Goal: Download file/media

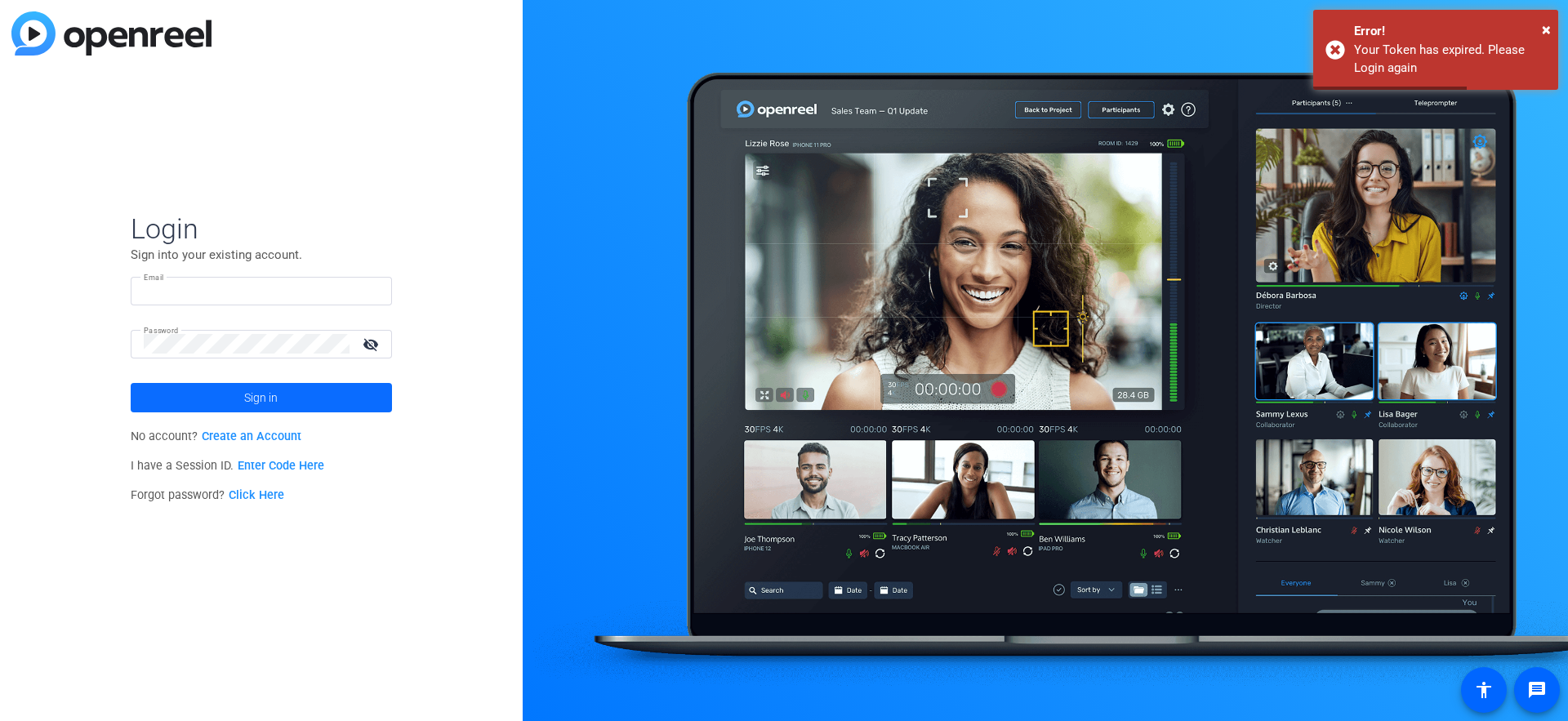
type input "[EMAIL_ADDRESS][DOMAIN_NAME]"
click at [331, 396] on span at bounding box center [261, 397] width 262 height 39
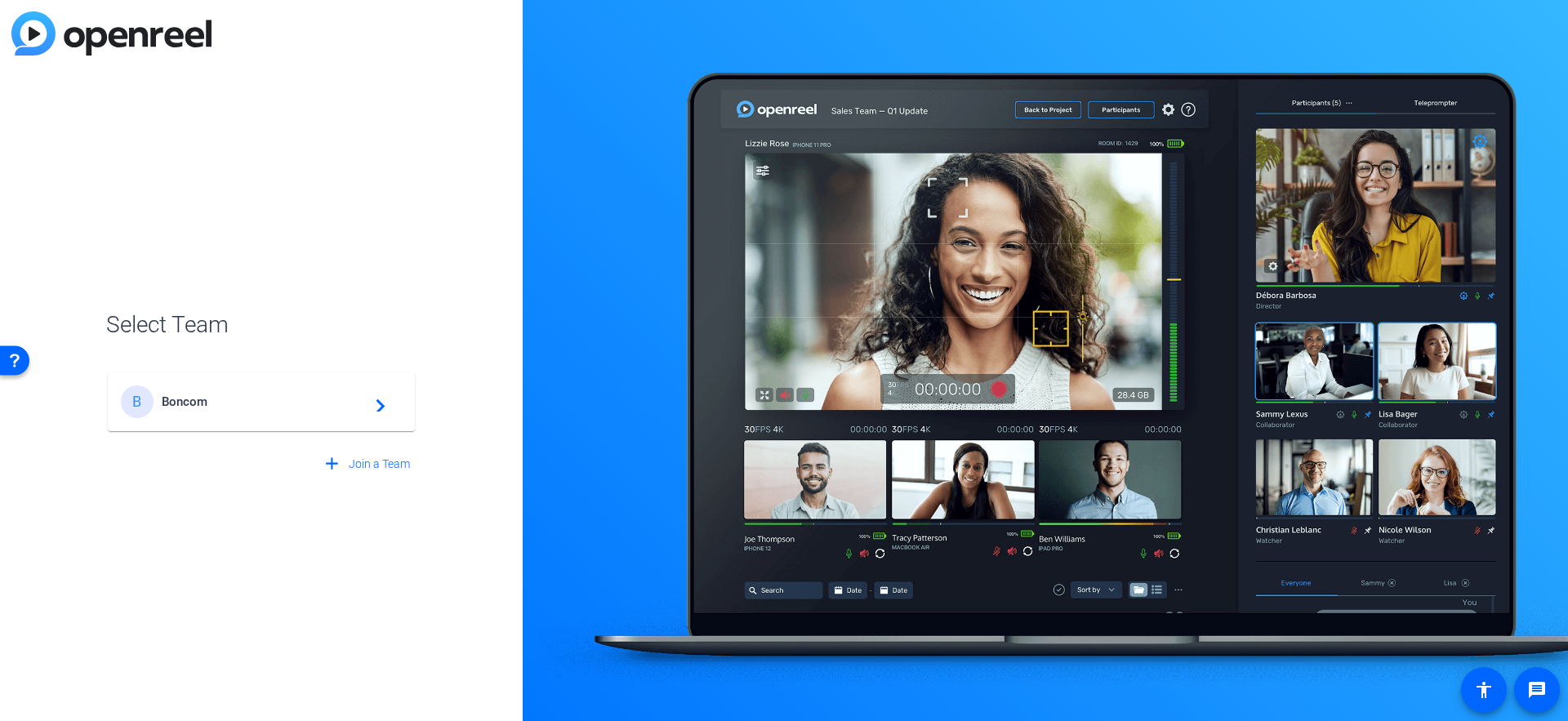
click at [331, 396] on span "Boncom" at bounding box center [263, 402] width 204 height 14
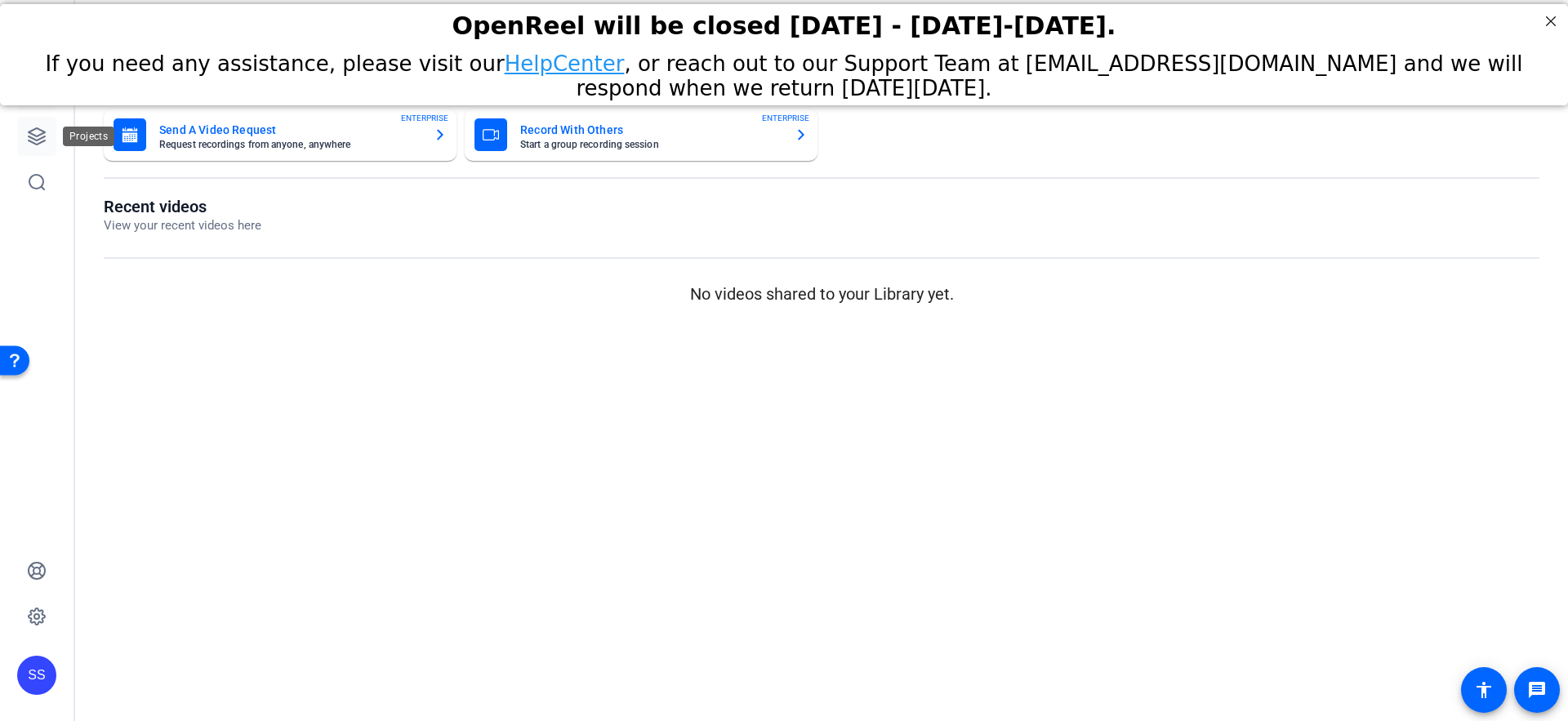
click at [42, 125] on link at bounding box center [36, 136] width 39 height 39
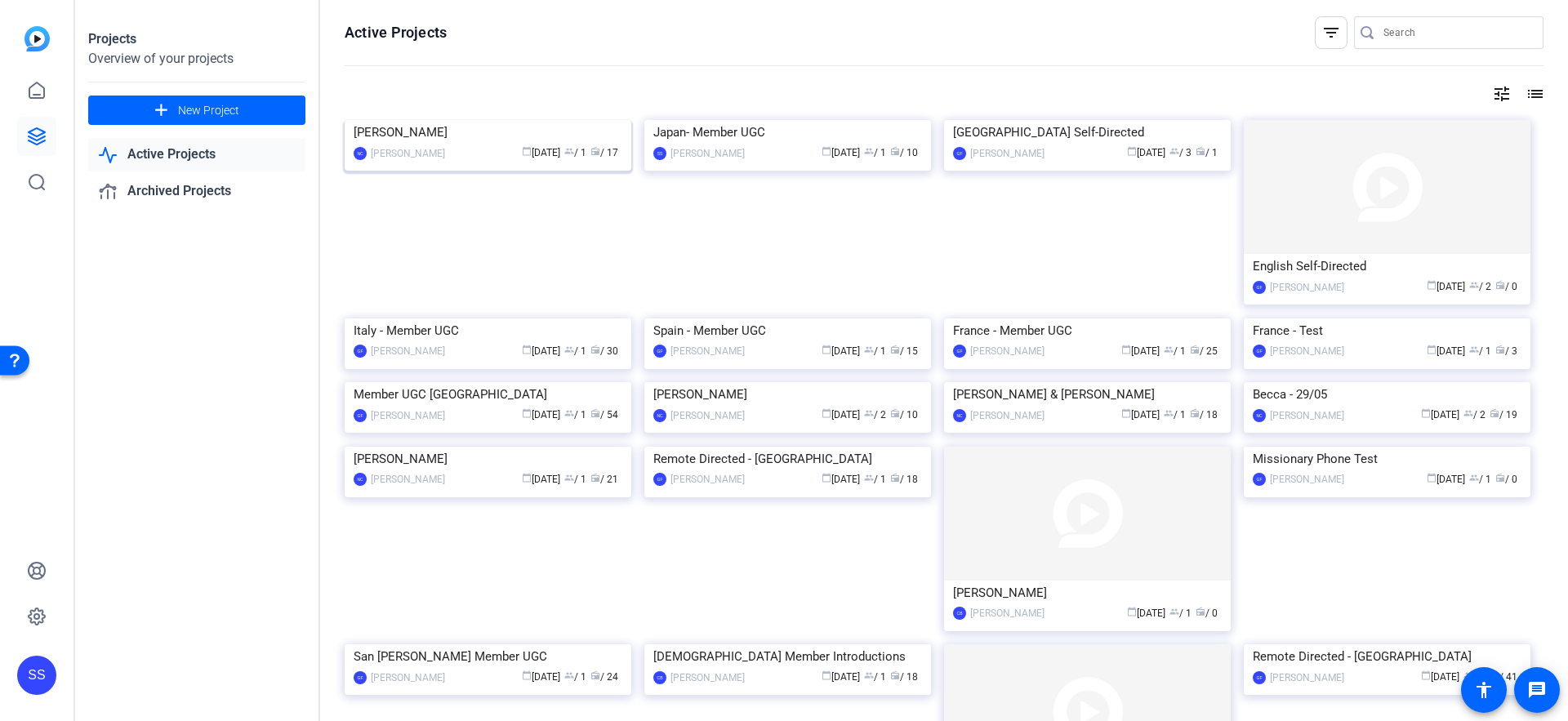
click at [439, 120] on img at bounding box center [488, 120] width 286 height 0
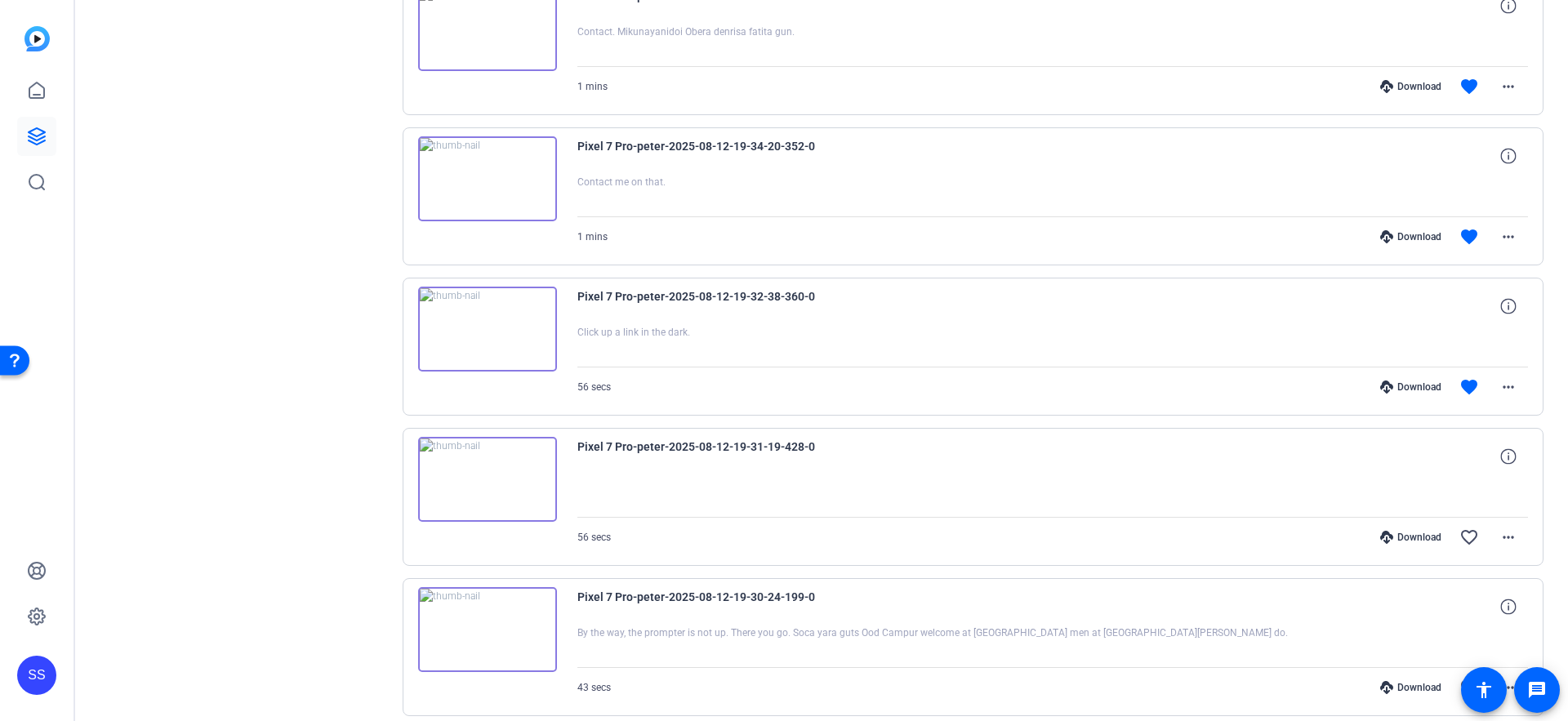
scroll to position [958, 0]
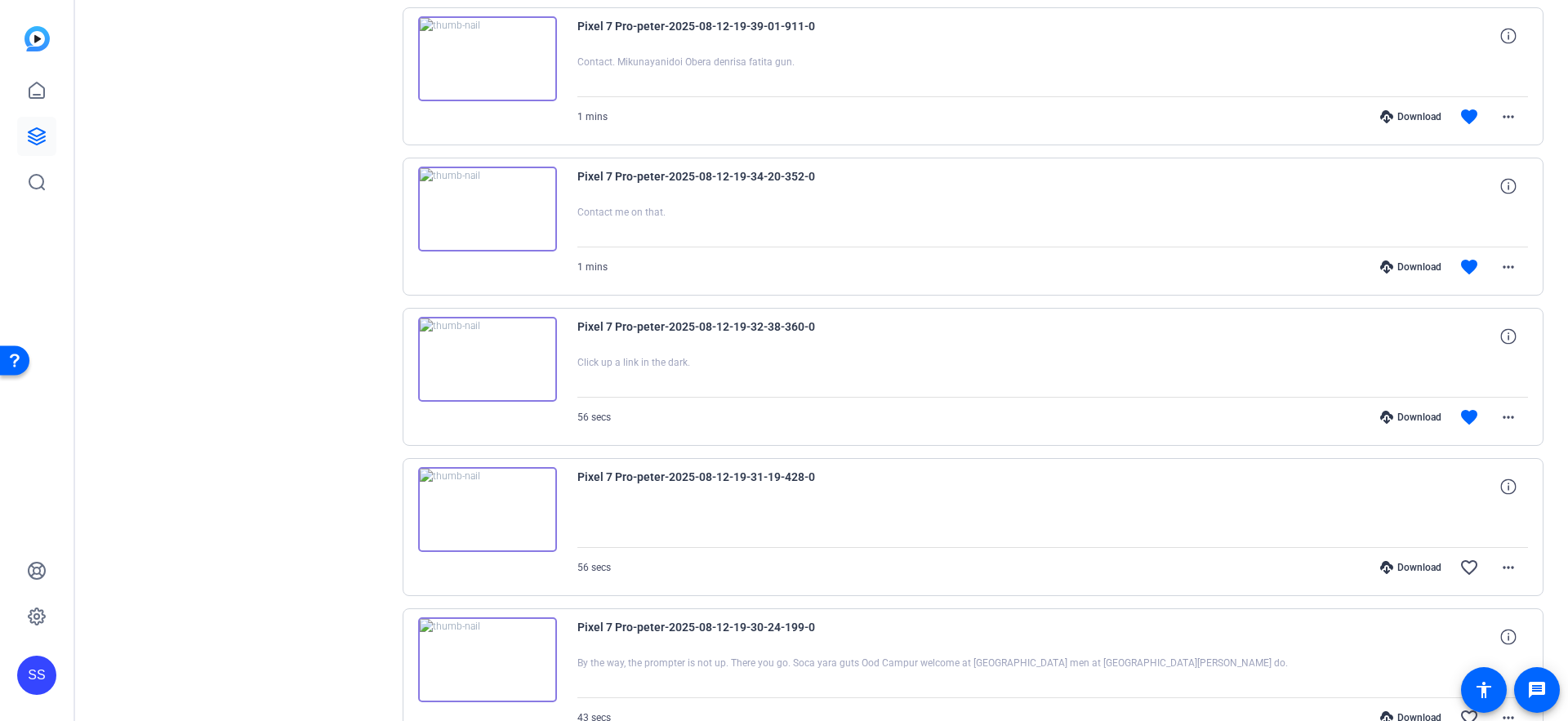
click at [1394, 413] on div "Download" at bounding box center [1411, 417] width 78 height 13
click at [437, 354] on img at bounding box center [488, 359] width 139 height 85
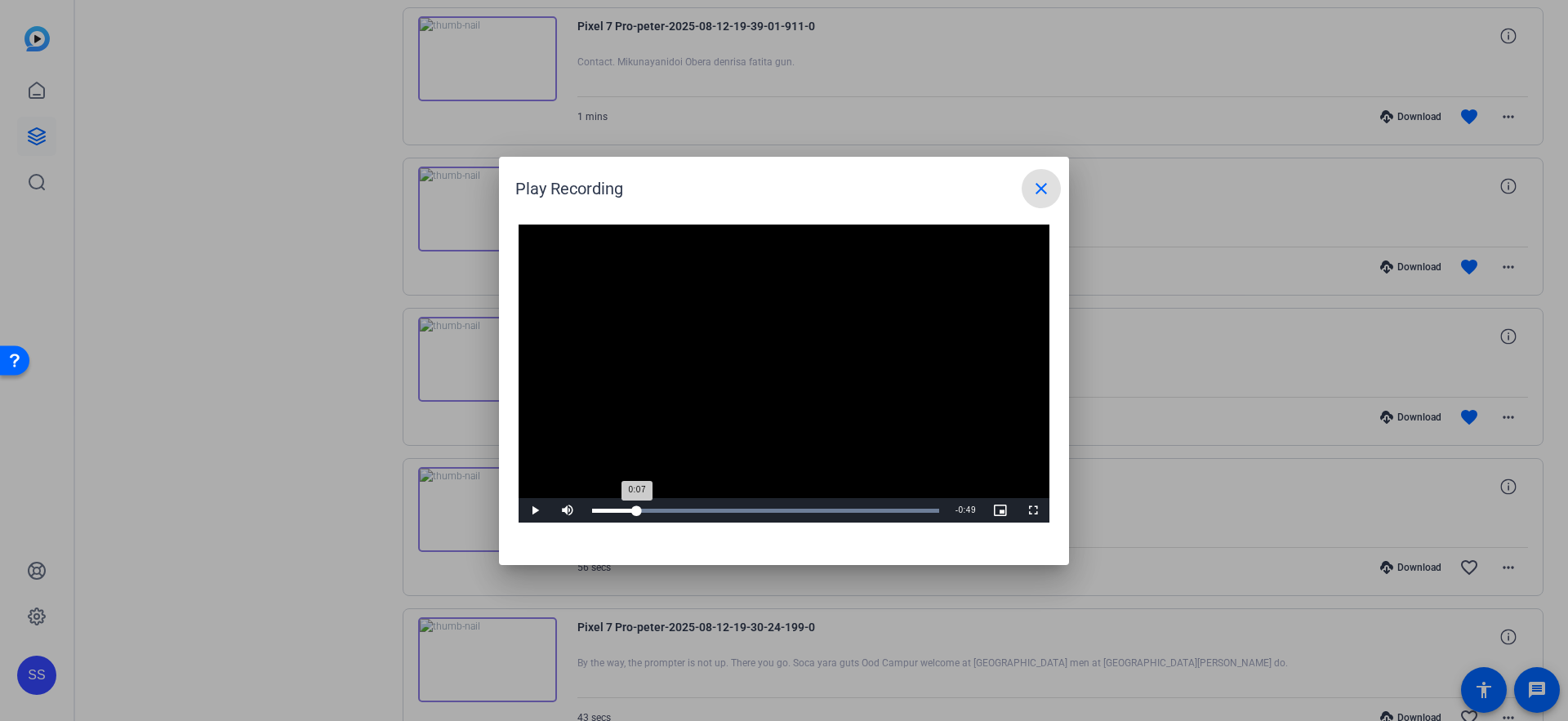
click at [636, 510] on div "Loaded : 100.00% 0:07 0:07" at bounding box center [766, 511] width 347 height 4
click at [1039, 181] on mat-icon "close" at bounding box center [1041, 188] width 19 height 19
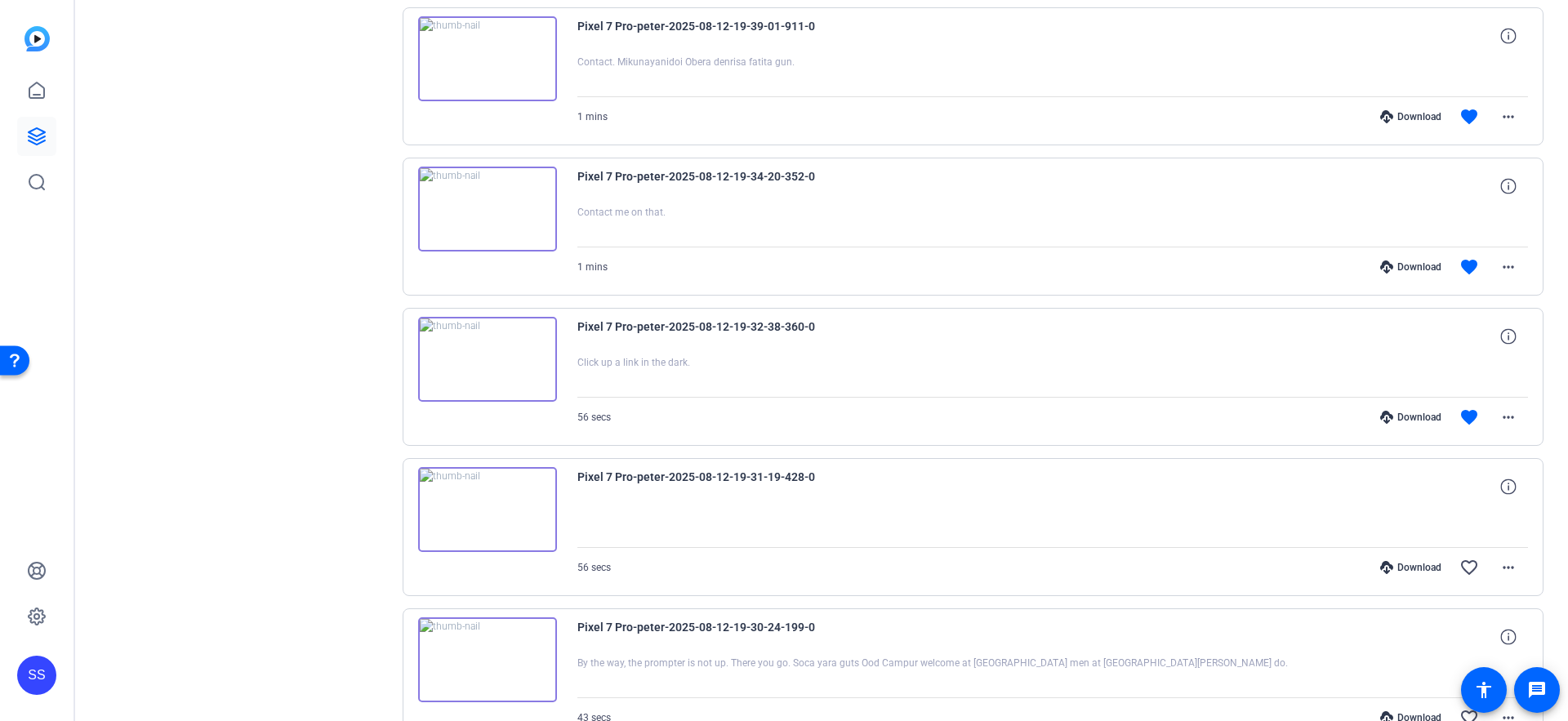
click at [524, 513] on img at bounding box center [488, 509] width 139 height 85
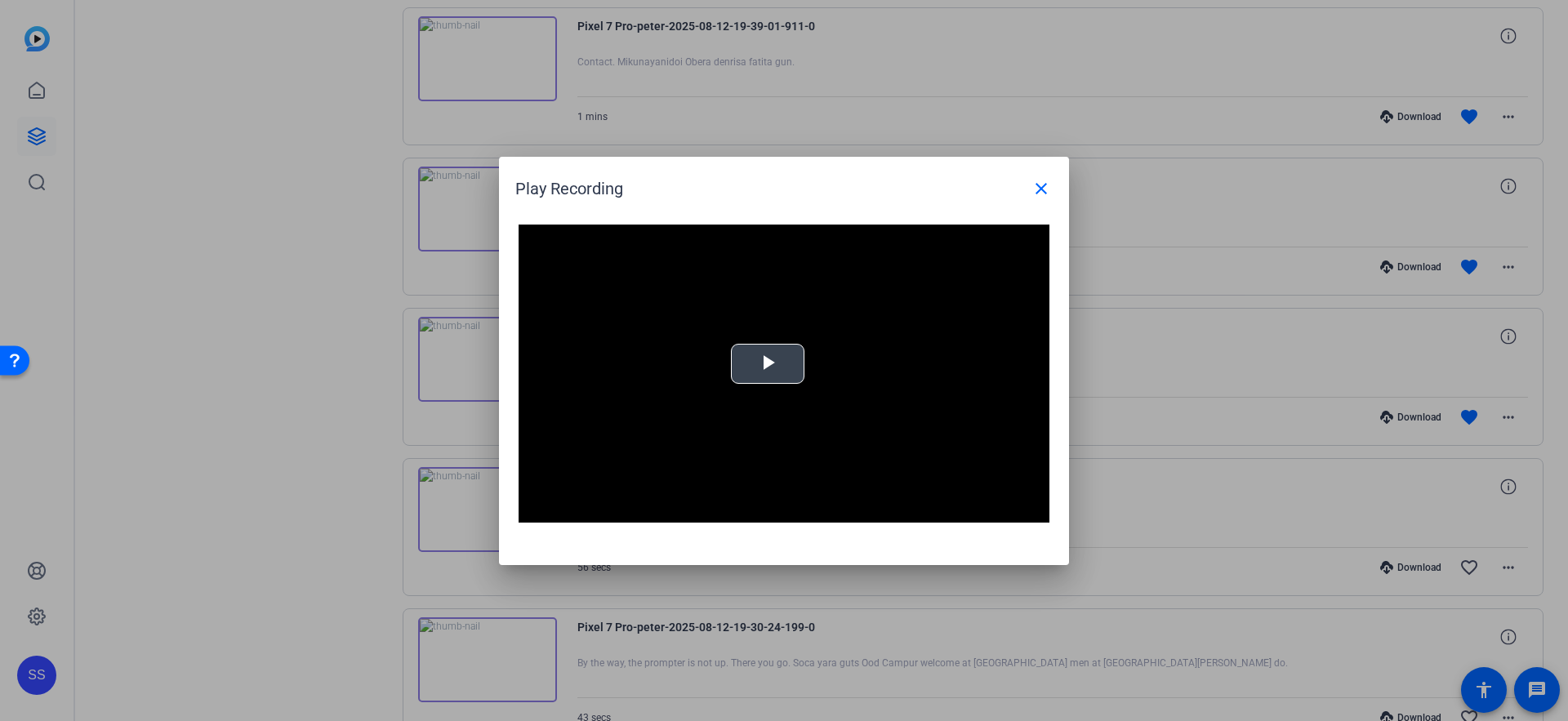
click at [762, 371] on div "Video Player is loading. Play Video Play Mute Current Time 0:00 / Duration 0:55…" at bounding box center [784, 374] width 531 height 299
click at [749, 398] on video "Video Player" at bounding box center [784, 374] width 531 height 299
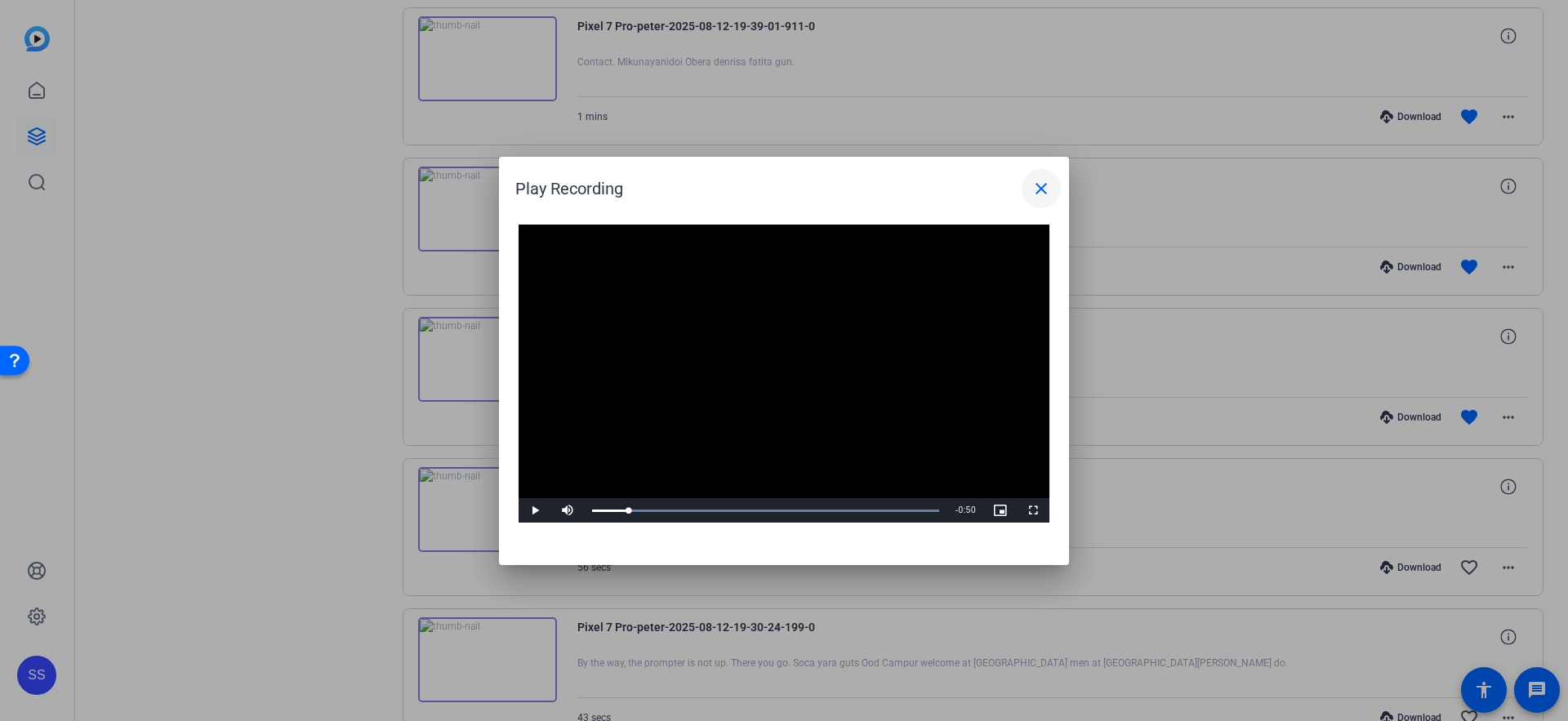
click at [1044, 194] on mat-icon "close" at bounding box center [1041, 188] width 19 height 19
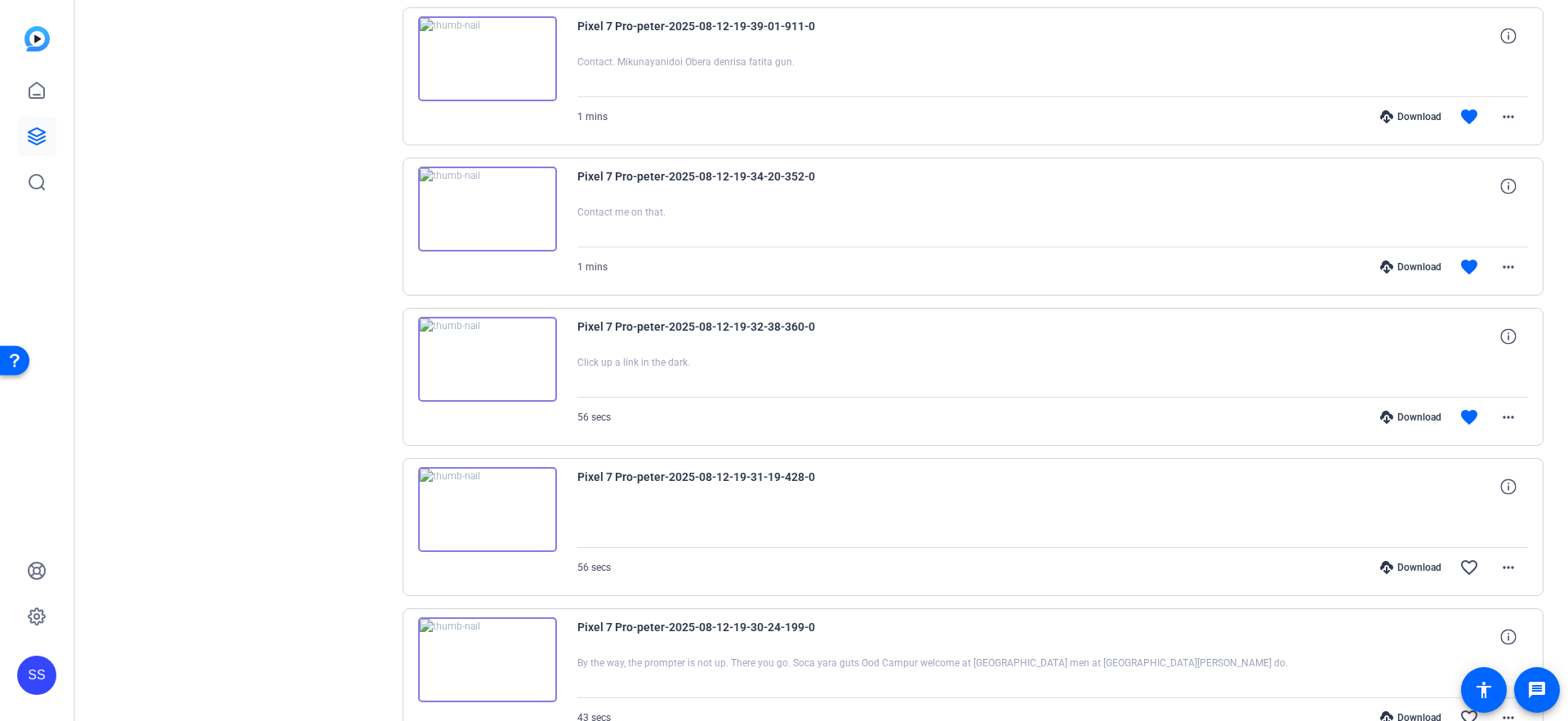
click at [1408, 418] on div "Download" at bounding box center [1411, 417] width 78 height 13
click at [1419, 269] on div "Download" at bounding box center [1411, 267] width 78 height 13
click at [1409, 111] on div "Download" at bounding box center [1411, 116] width 78 height 13
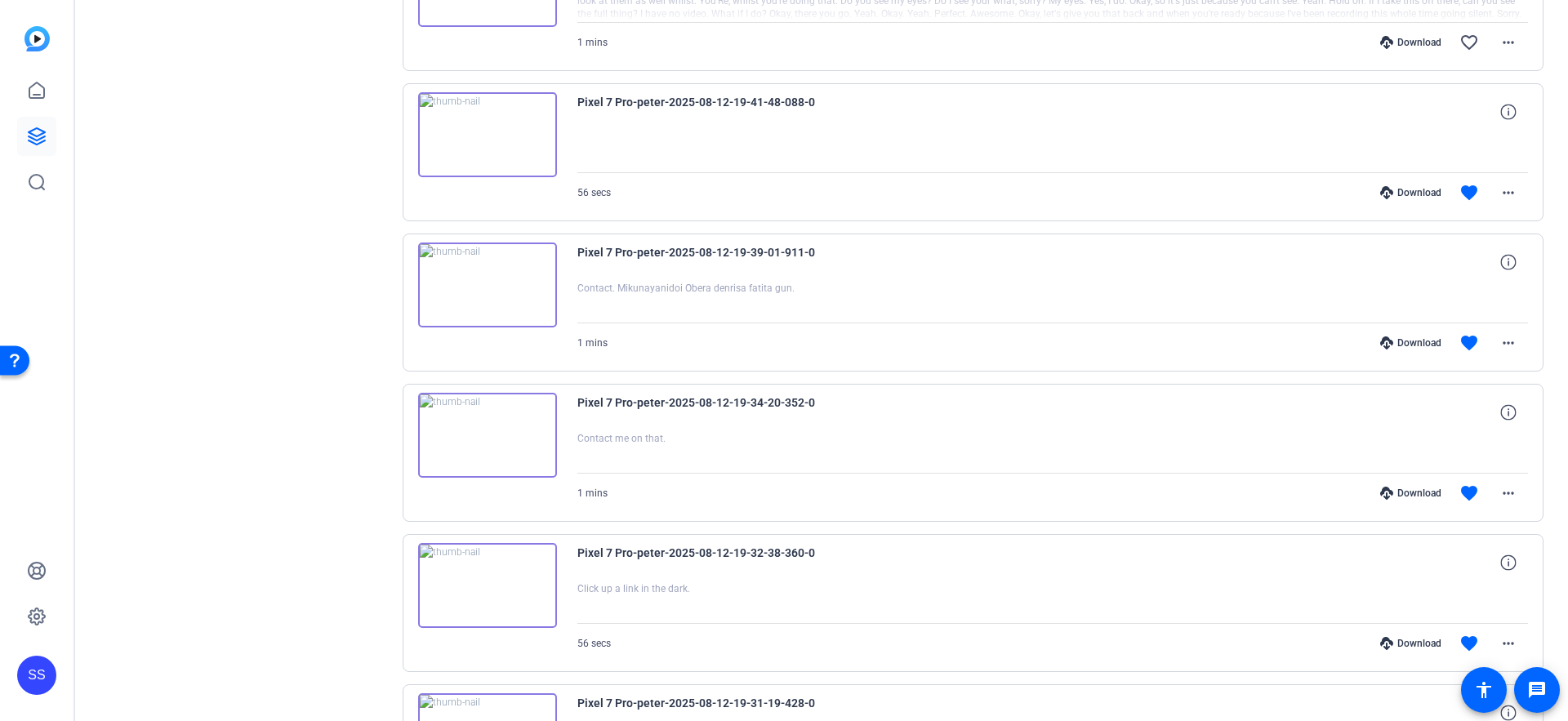
scroll to position [698, 0]
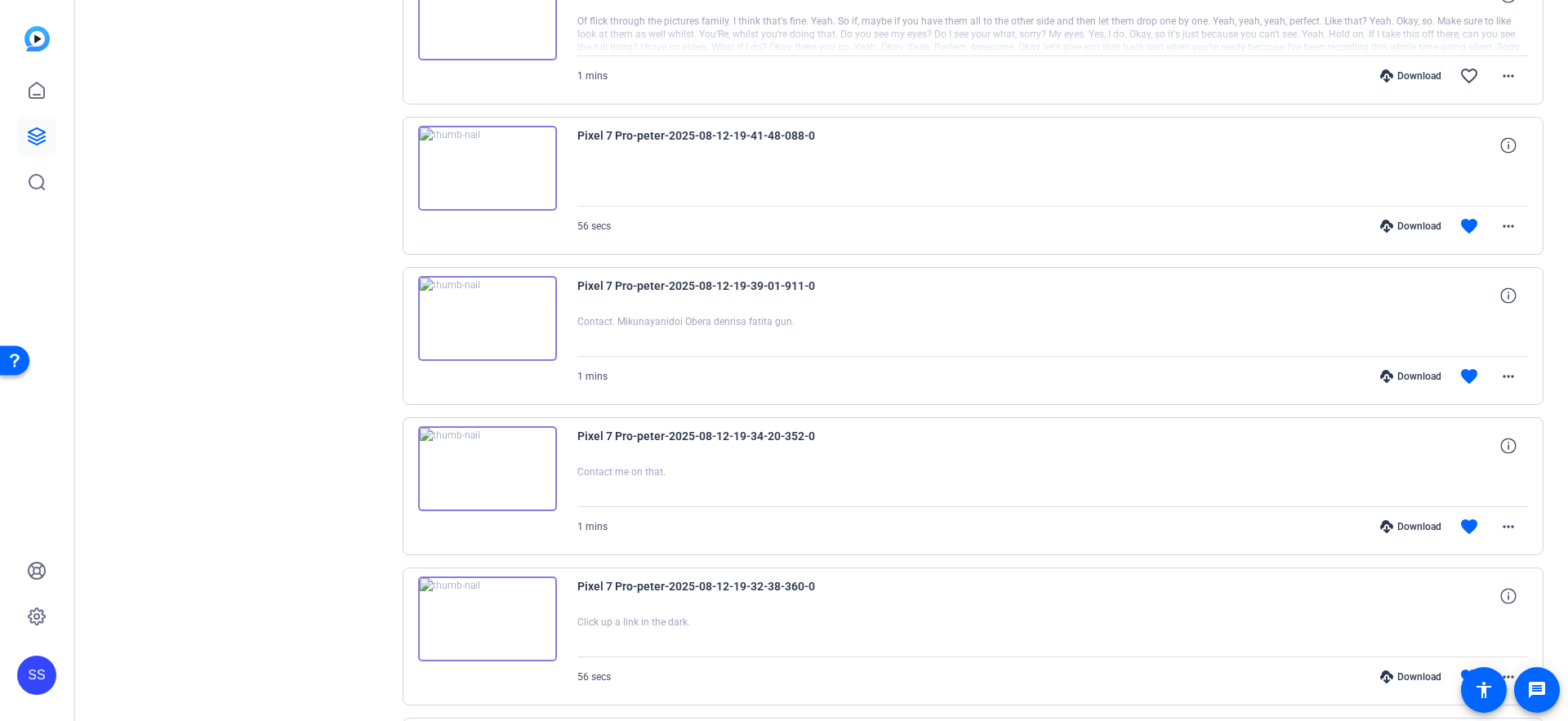
click at [1429, 221] on div "Download" at bounding box center [1411, 225] width 78 height 13
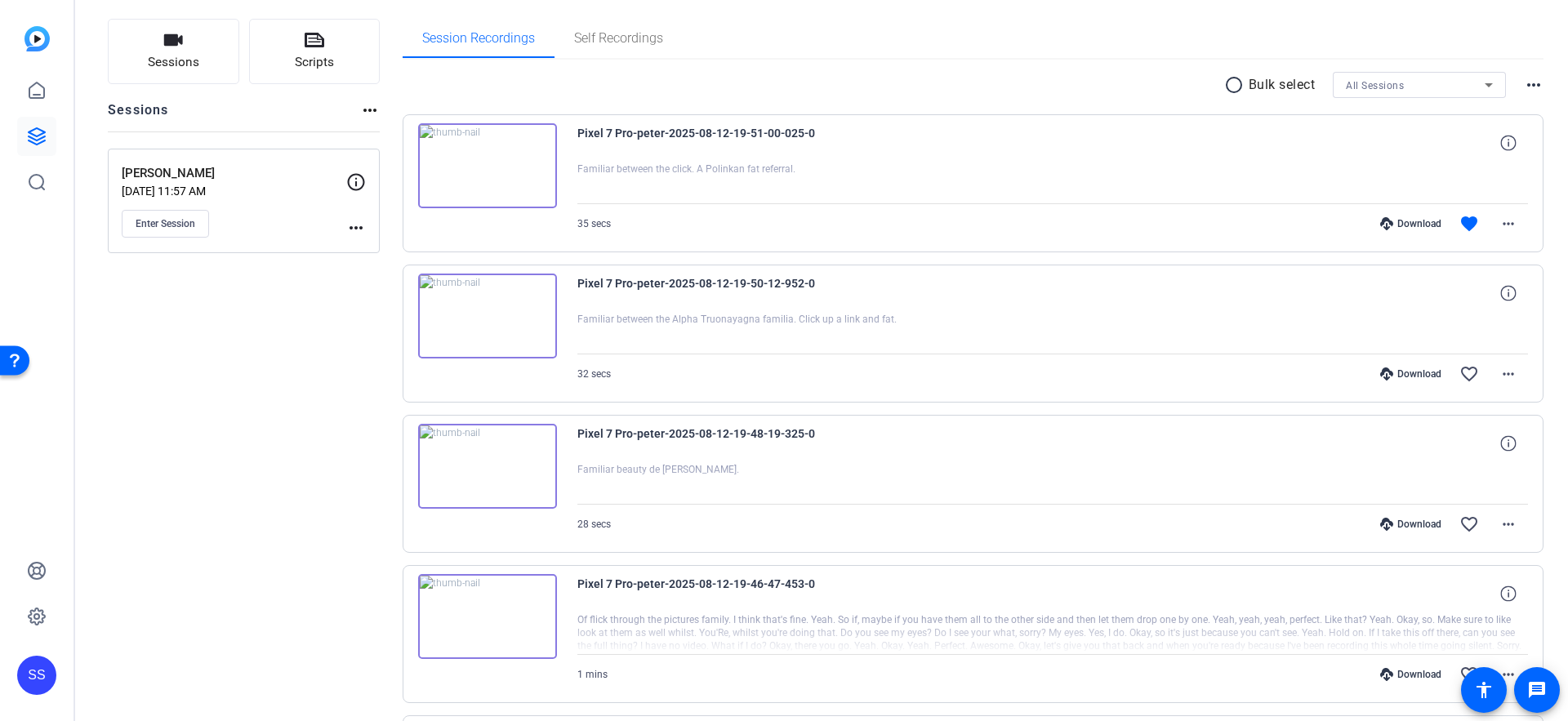
scroll to position [0, 0]
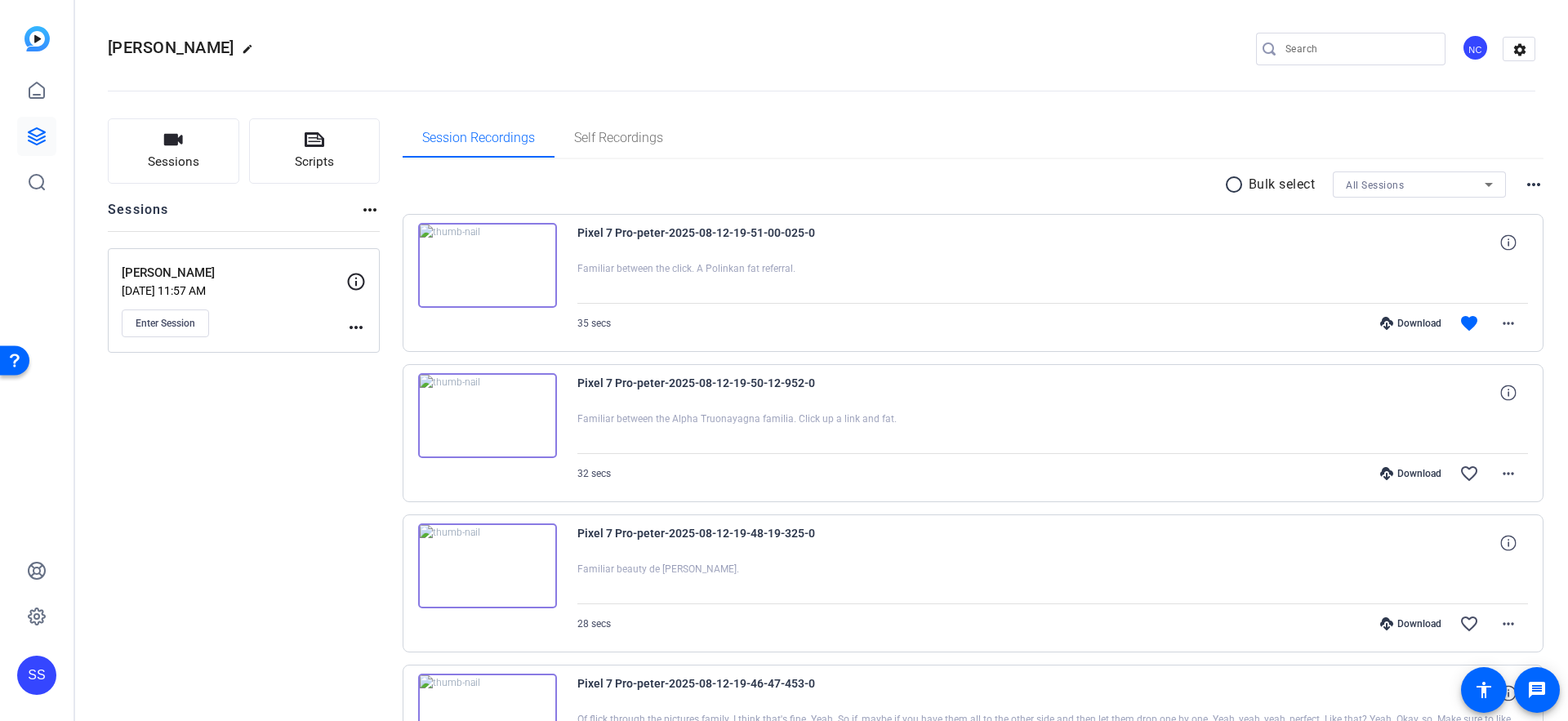
click at [1410, 329] on div "Download" at bounding box center [1411, 323] width 78 height 13
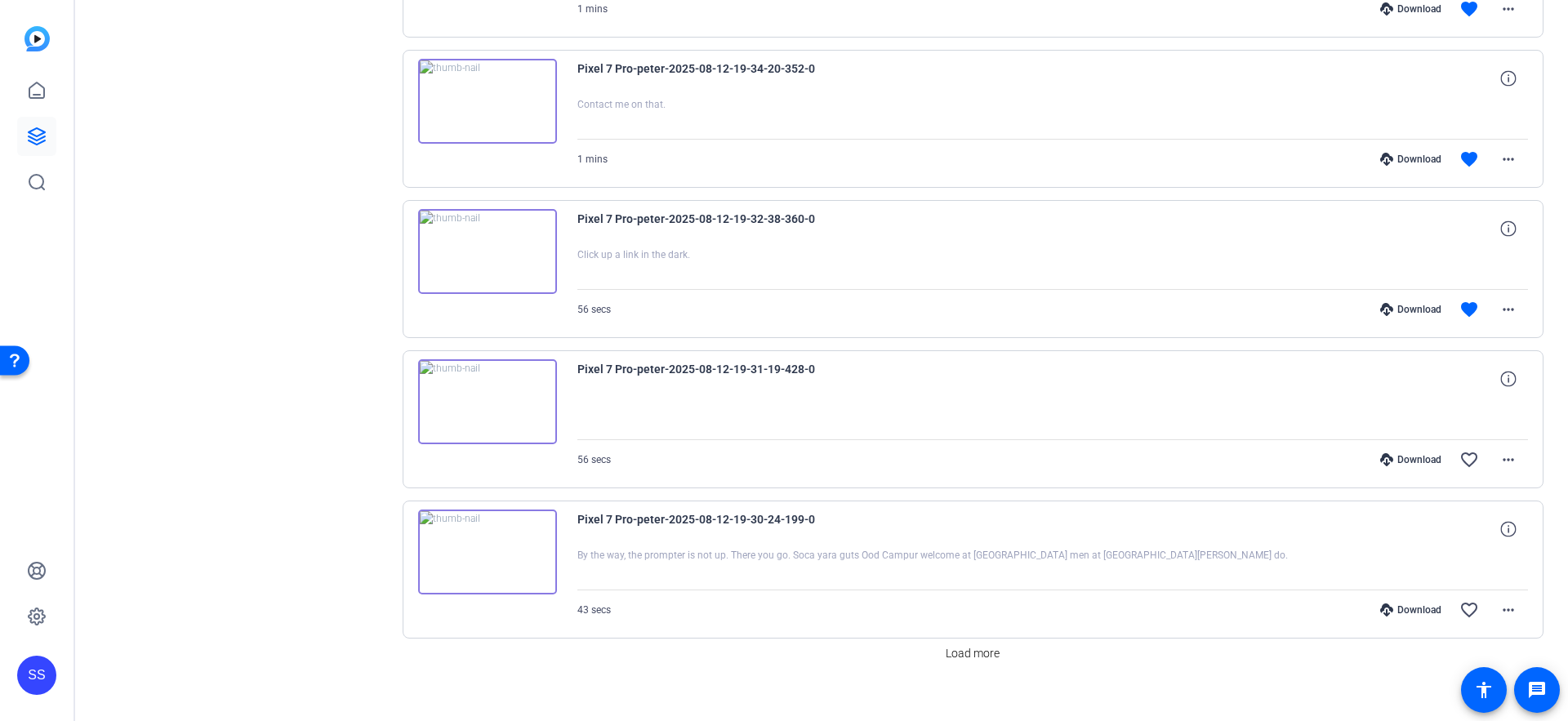
scroll to position [1085, 0]
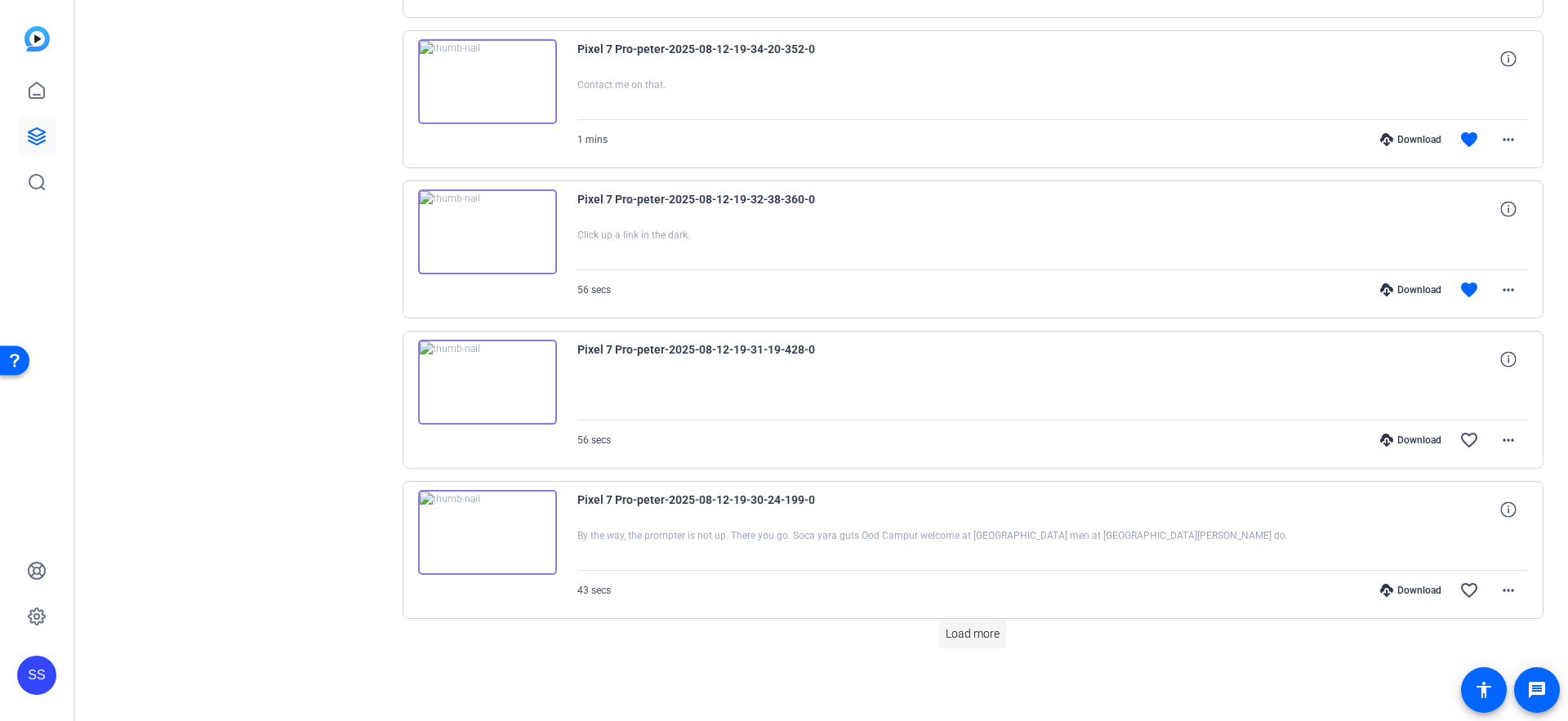
click at [979, 625] on span "Load more" at bounding box center [972, 634] width 54 height 17
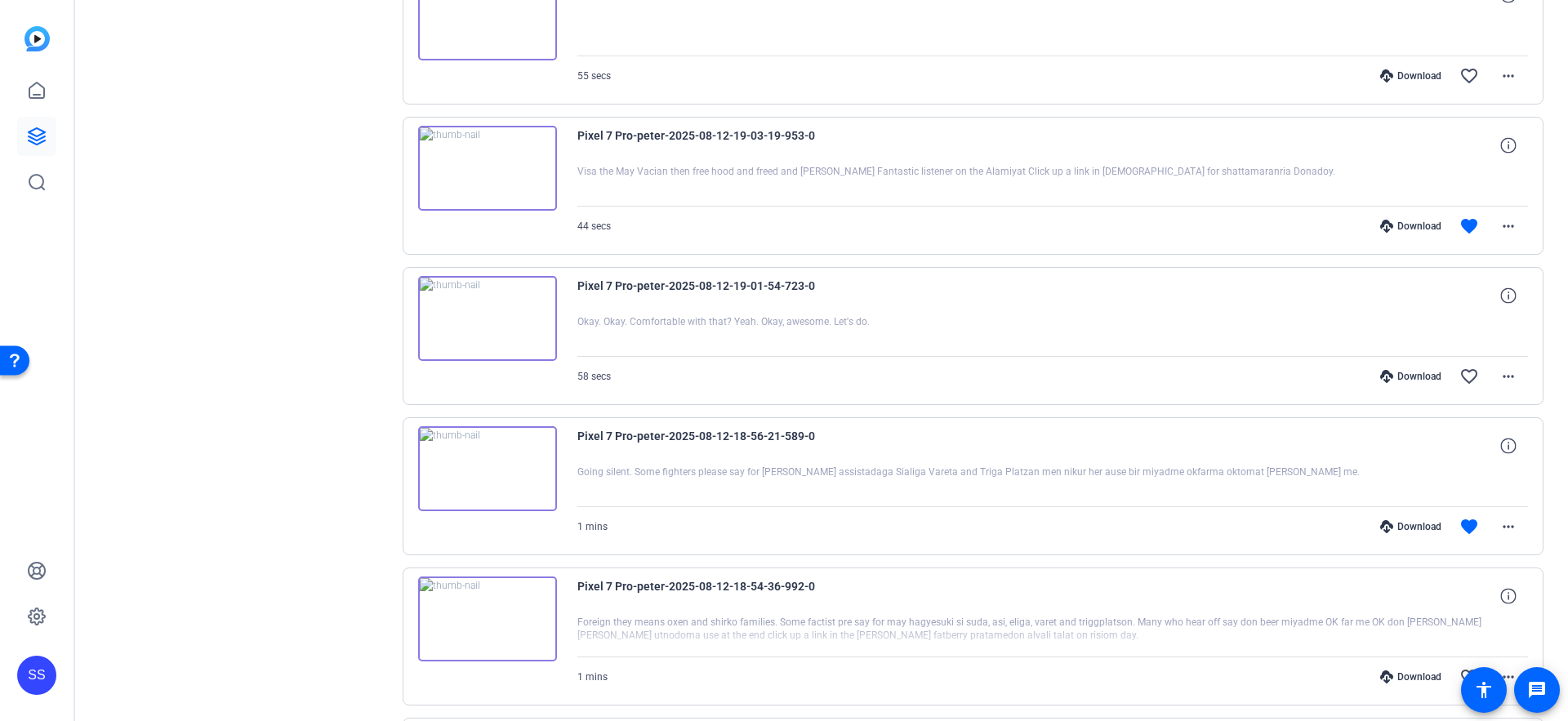
scroll to position [1897, 0]
click at [1410, 531] on div "Download" at bounding box center [1411, 530] width 78 height 13
click at [1409, 230] on div "Download" at bounding box center [1411, 230] width 78 height 13
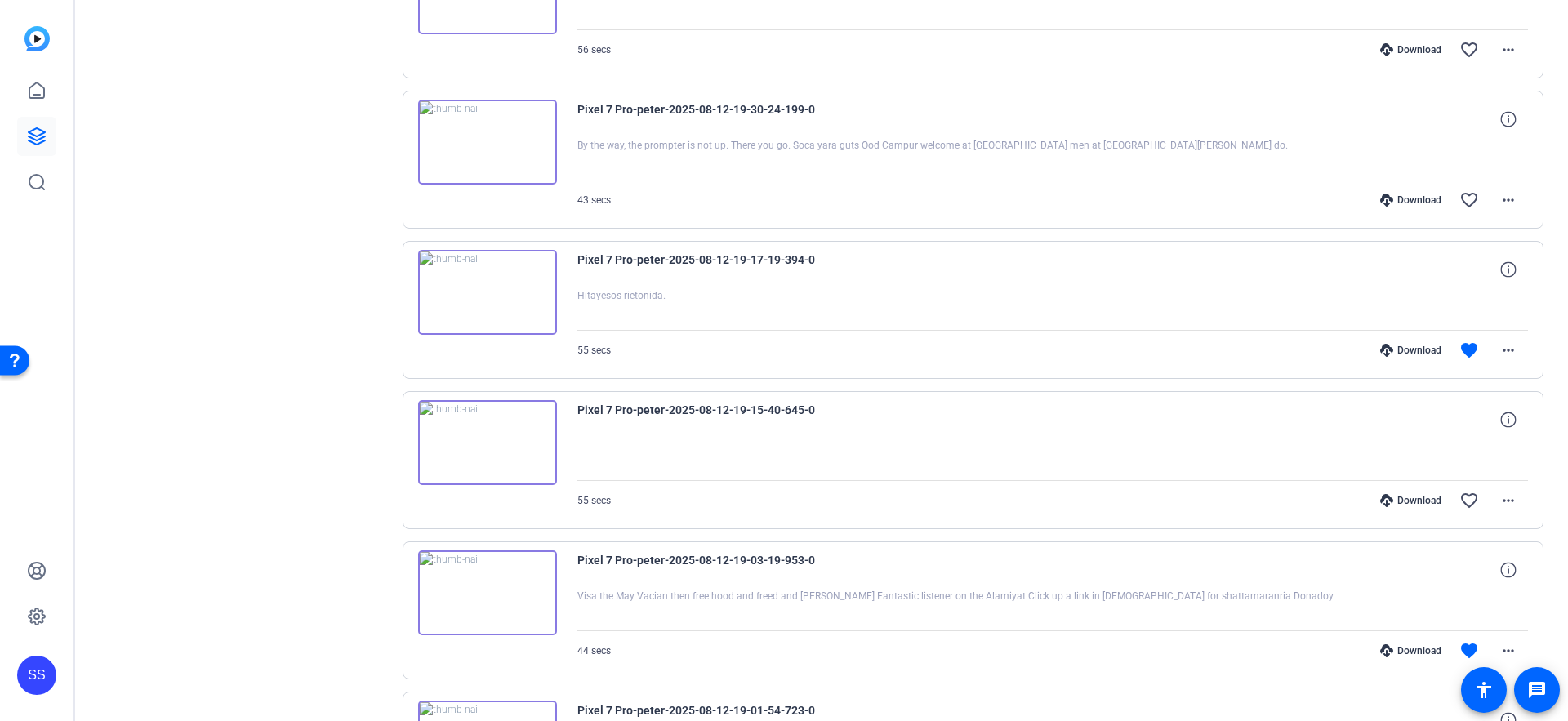
scroll to position [1452, 0]
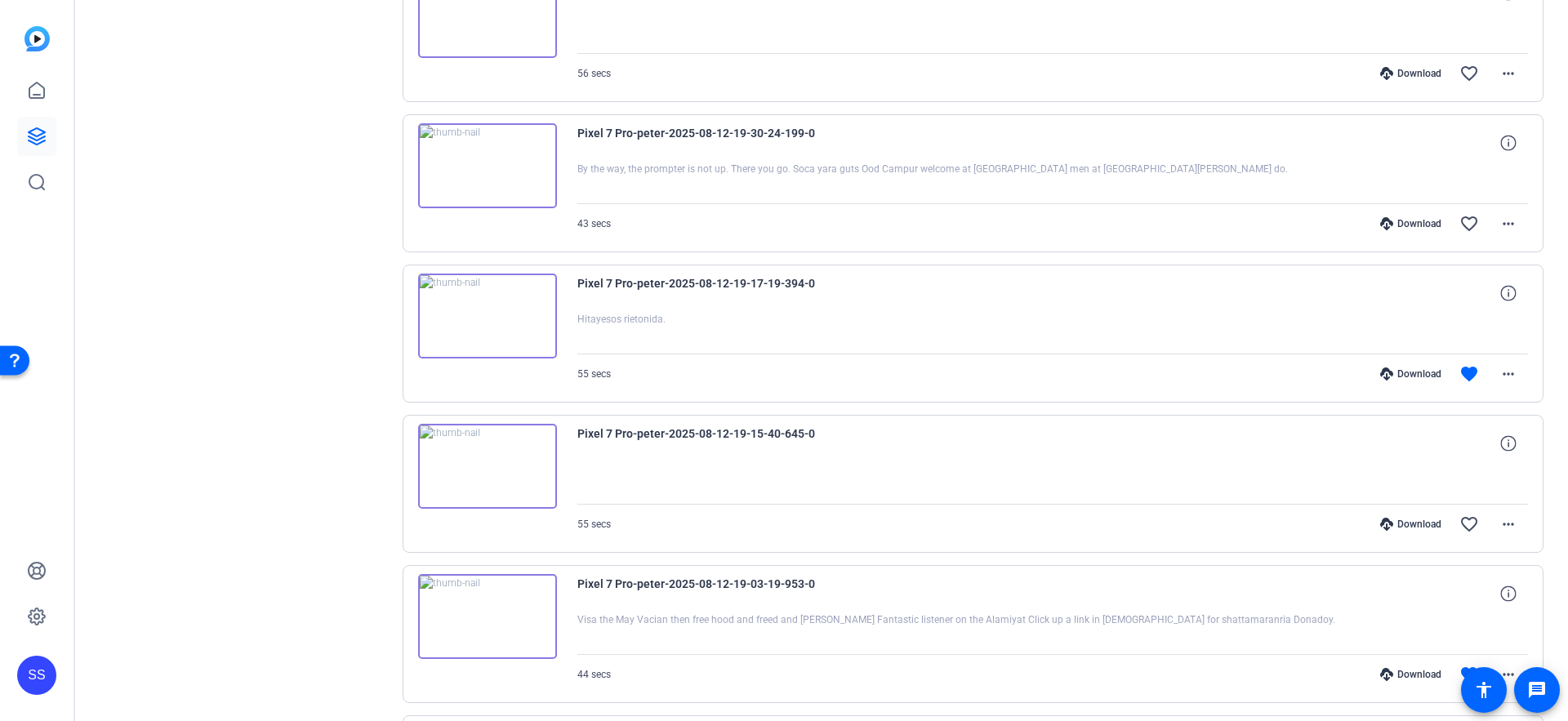
click at [1427, 375] on div "Download" at bounding box center [1411, 374] width 78 height 13
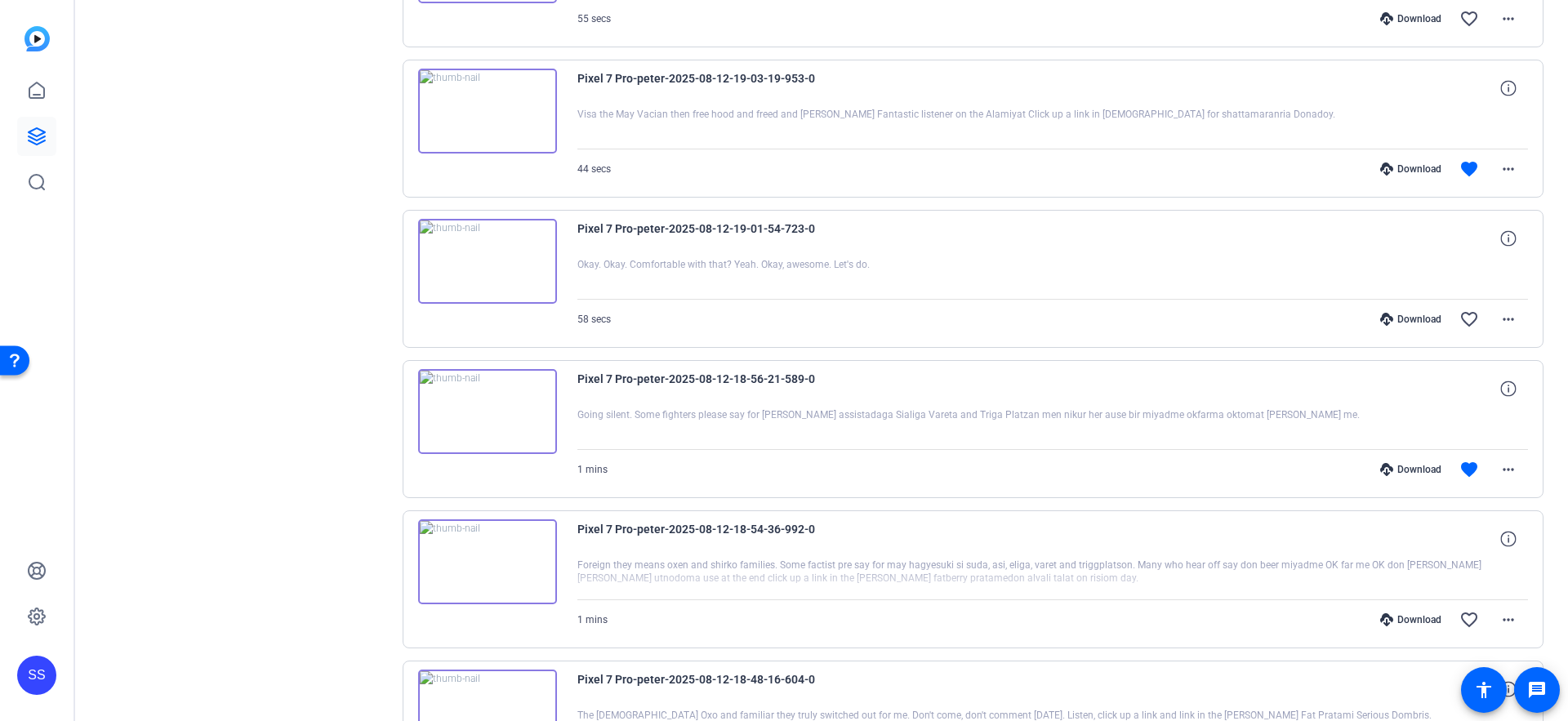
scroll to position [2108, 0]
